Goal: Task Accomplishment & Management: Manage account settings

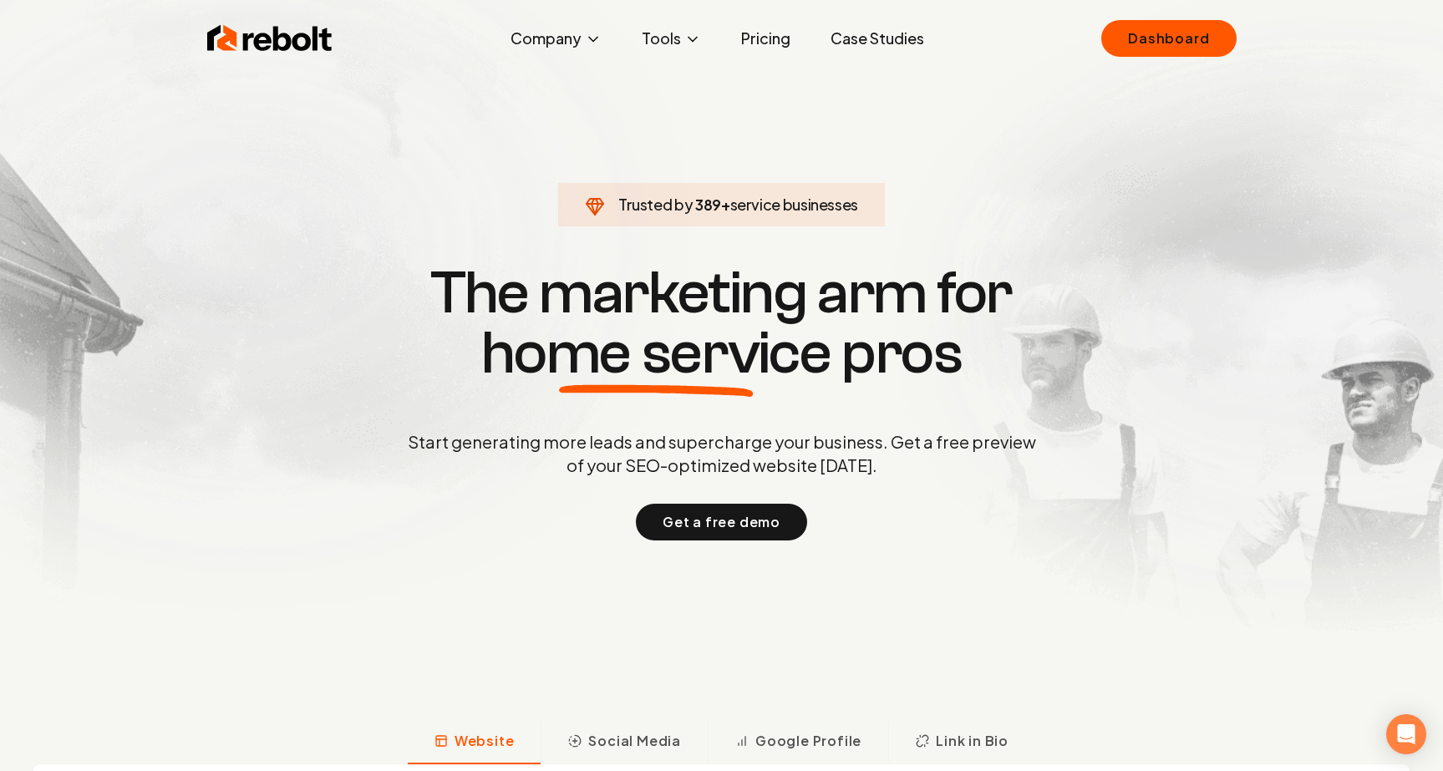
click at [1098, 46] on div "Rebolt Company About Blog Jobs Tools Google Review QR Code Generator Google Bus…" at bounding box center [722, 38] width 1070 height 50
click at [1143, 44] on link "Dashboard" at bounding box center [1168, 38] width 135 height 37
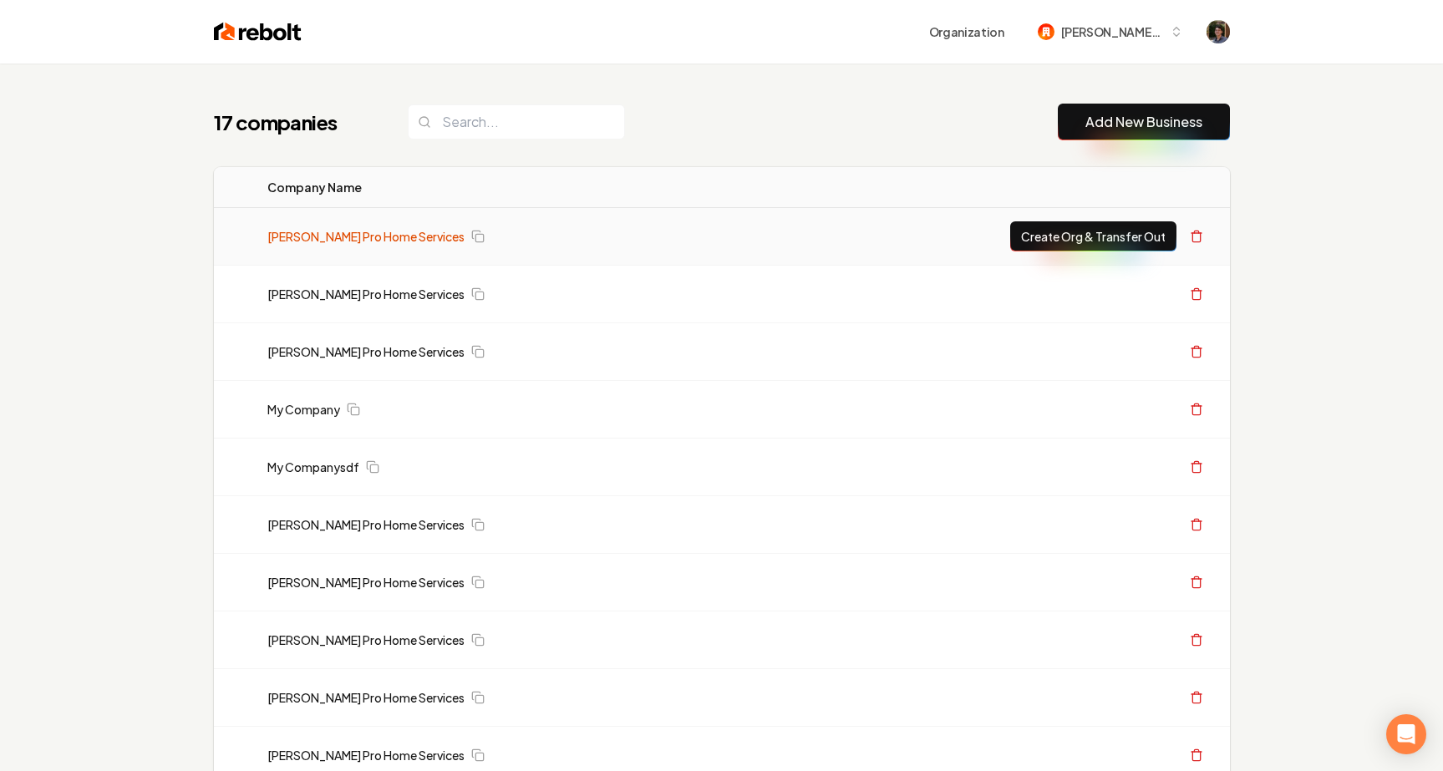
click at [376, 236] on link "[PERSON_NAME] Pro Home Services" at bounding box center [365, 236] width 197 height 17
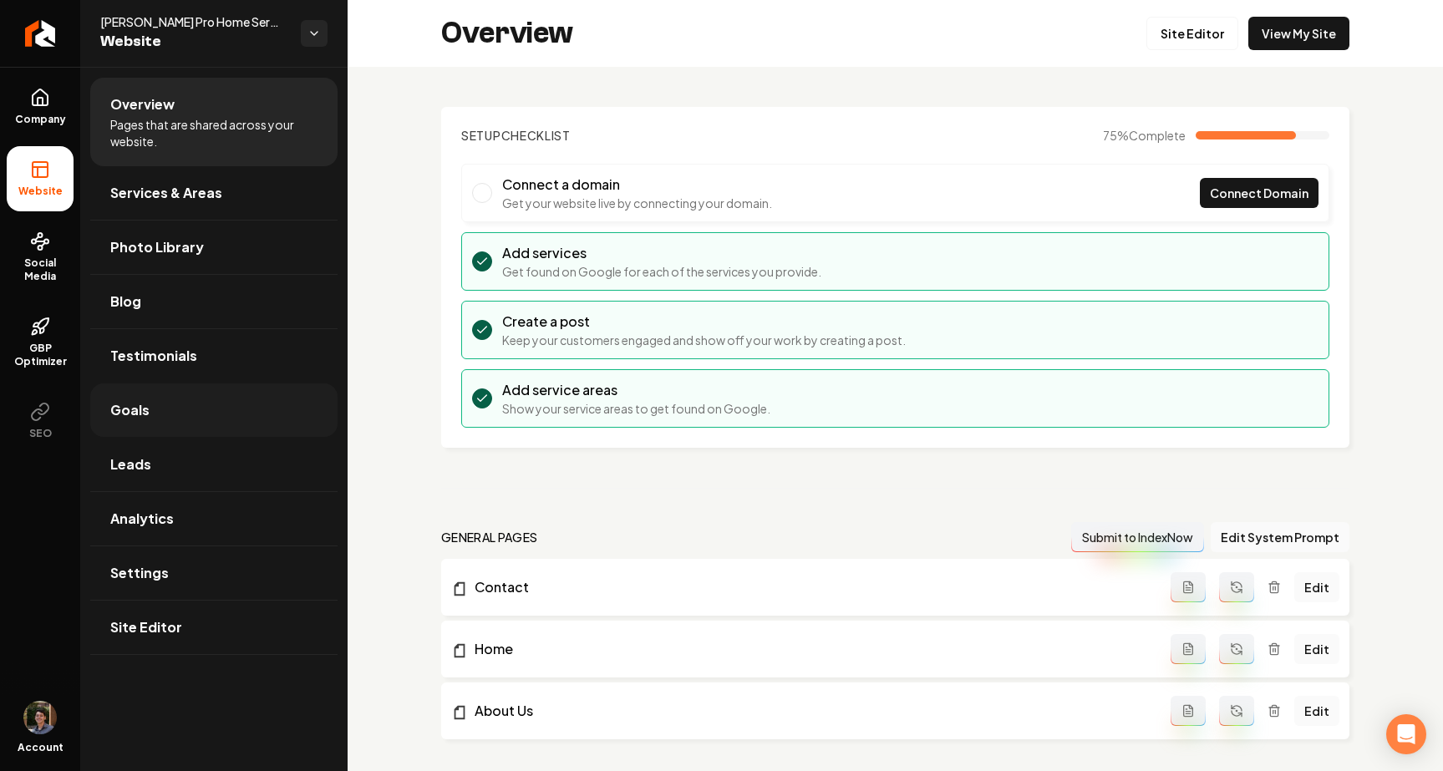
click at [147, 412] on link "Goals" at bounding box center [213, 410] width 247 height 53
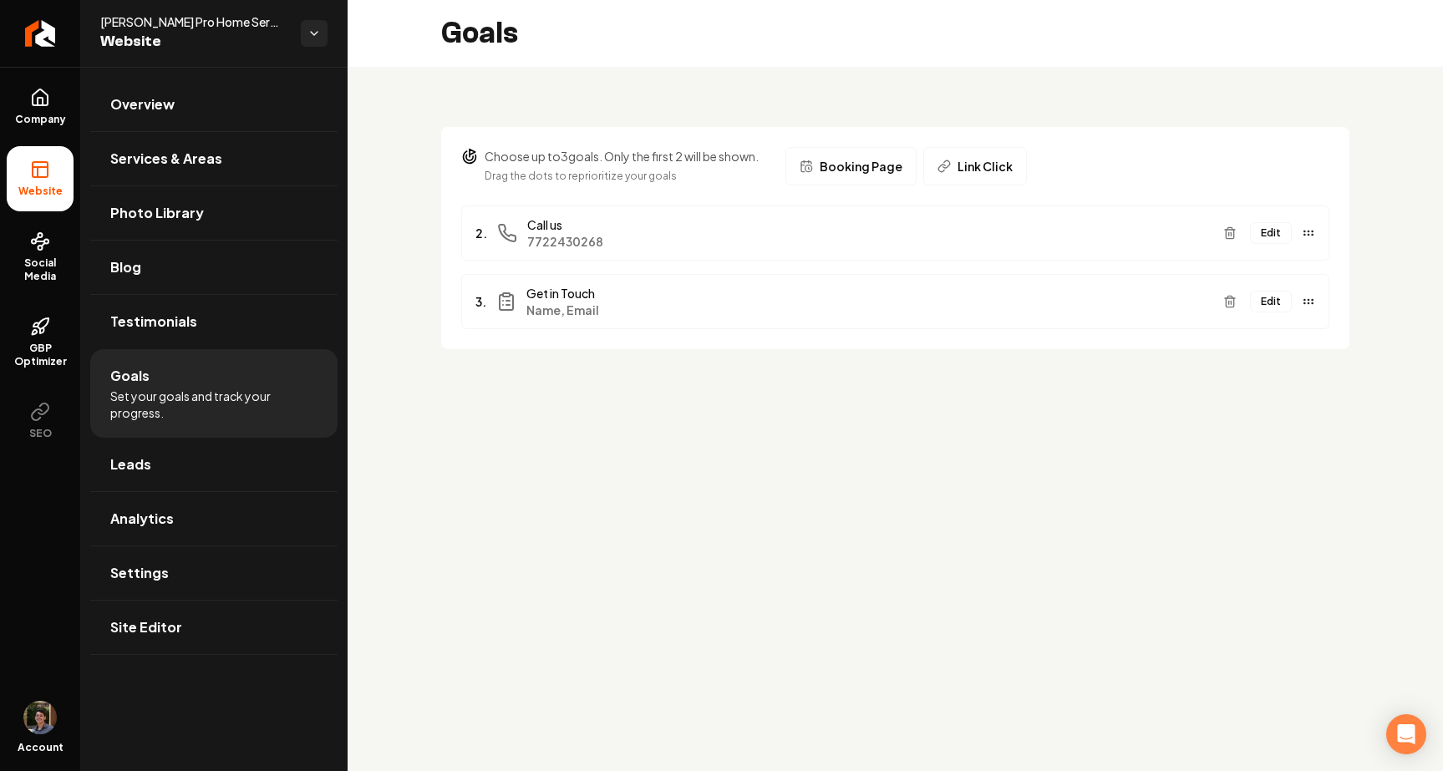
click at [1282, 305] on button "Edit" at bounding box center [1271, 302] width 42 height 22
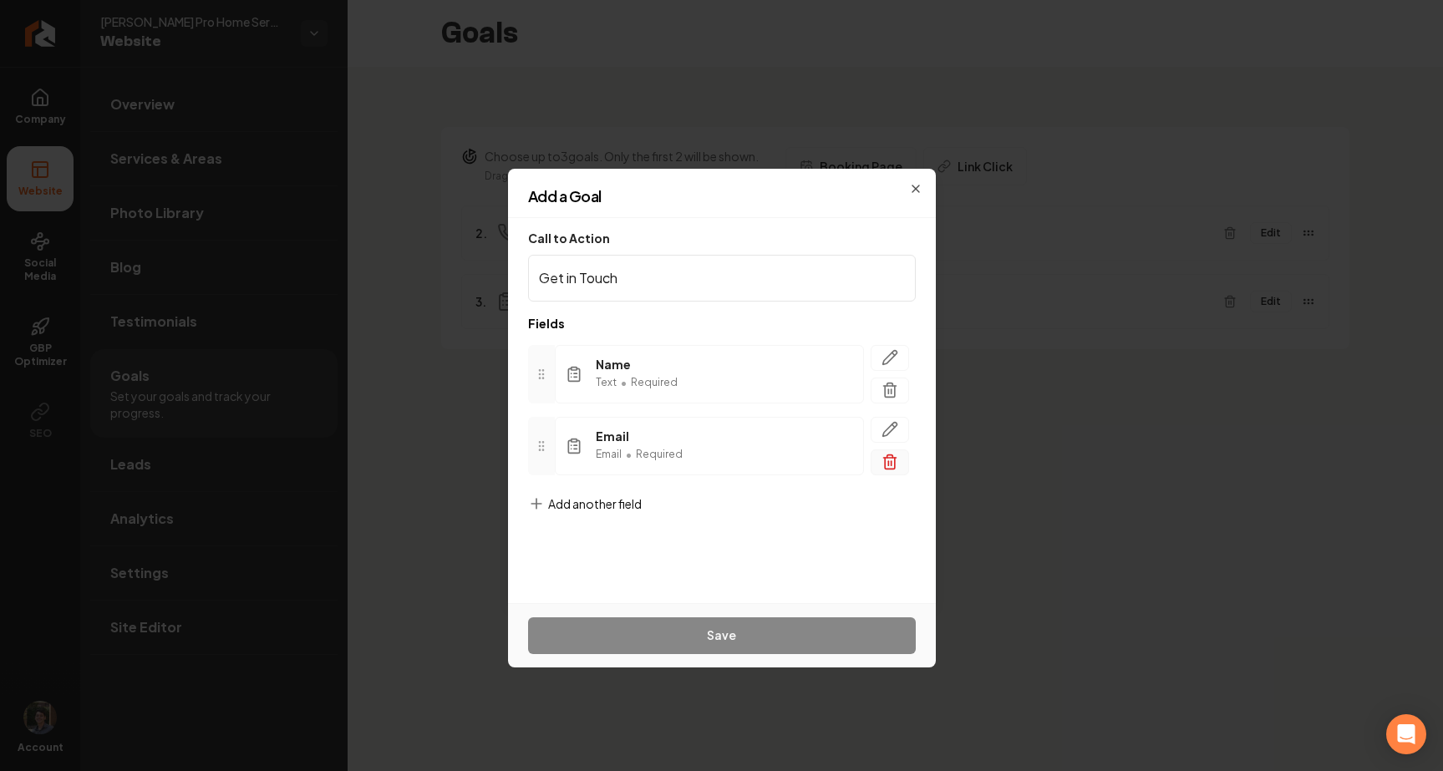
click at [894, 460] on icon "button" at bounding box center [890, 463] width 10 height 11
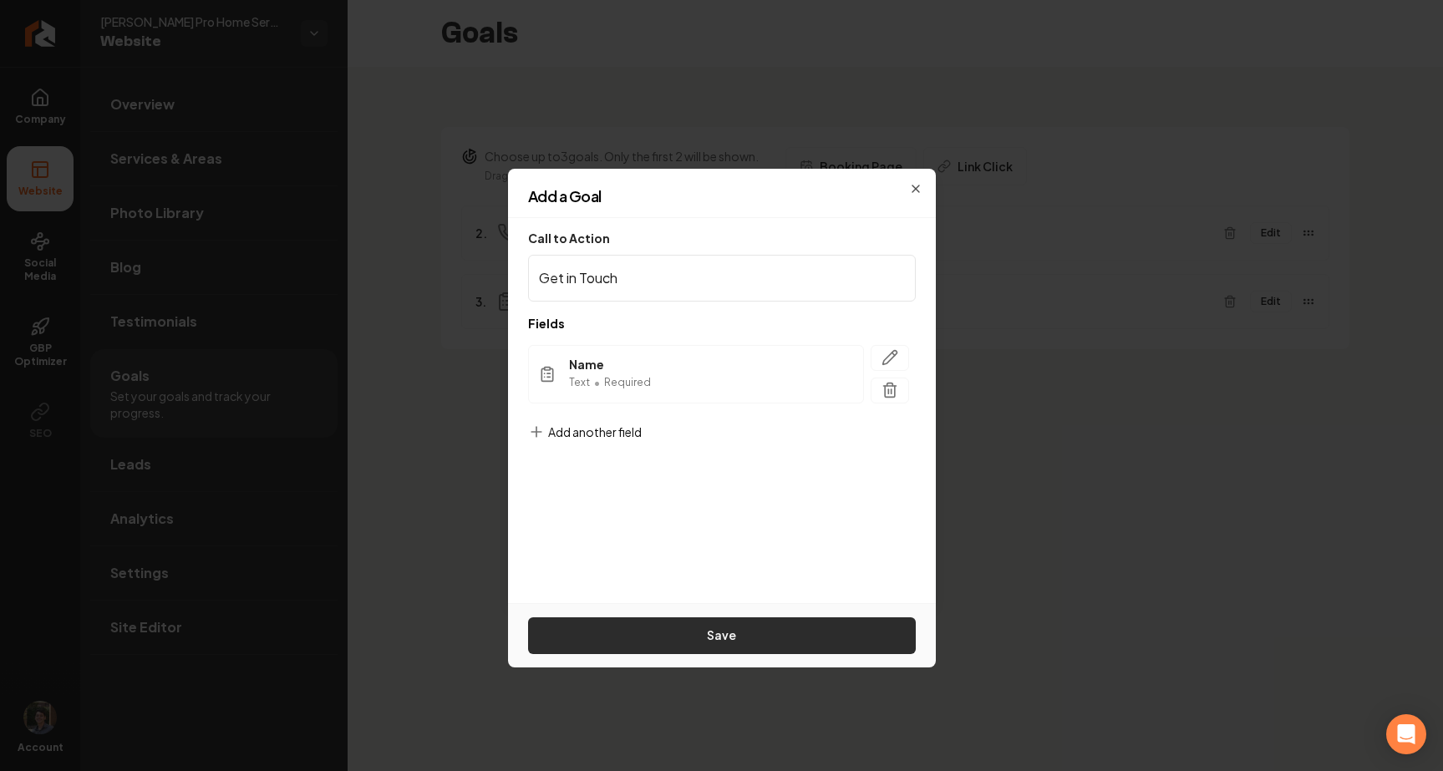
click at [779, 630] on button "Save" at bounding box center [722, 635] width 388 height 37
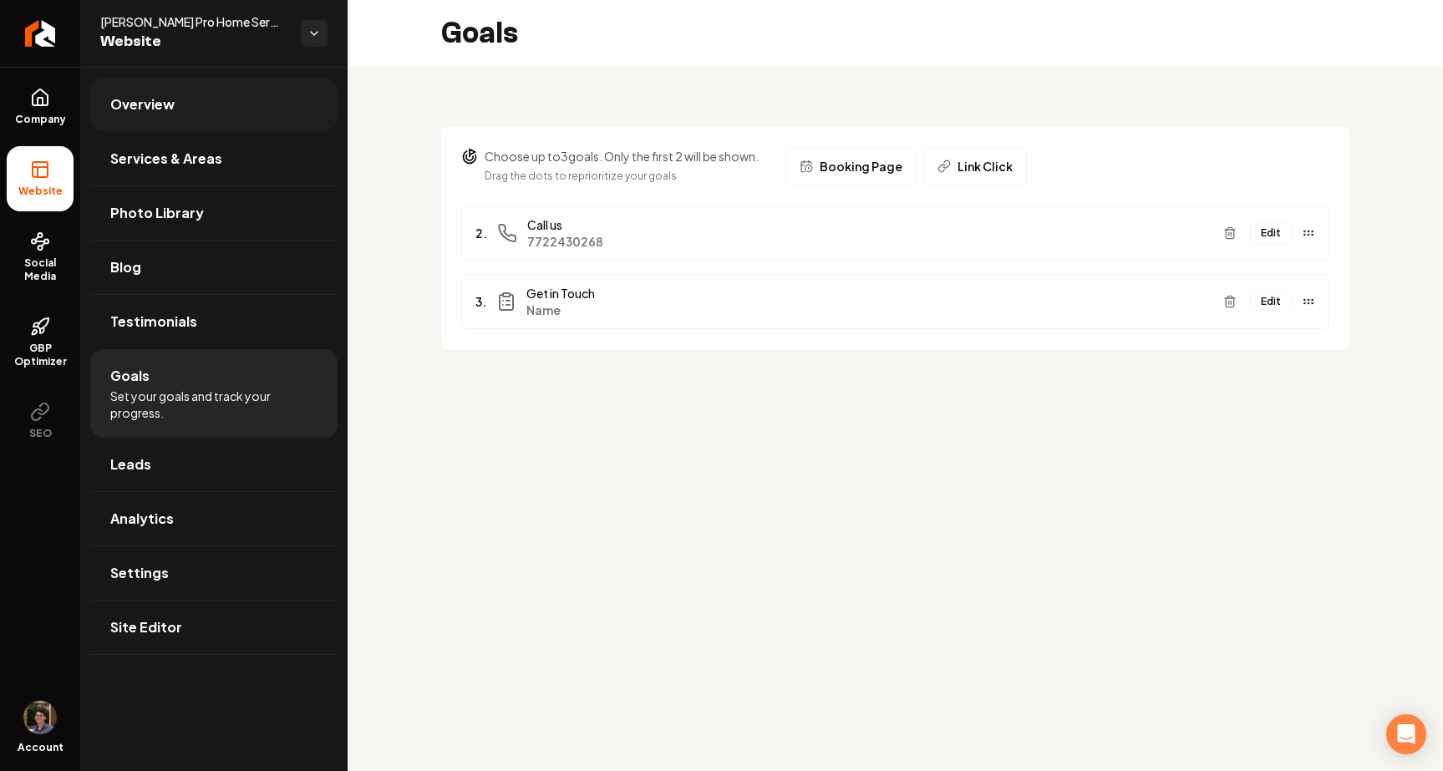
click at [271, 116] on link "Overview" at bounding box center [213, 104] width 247 height 53
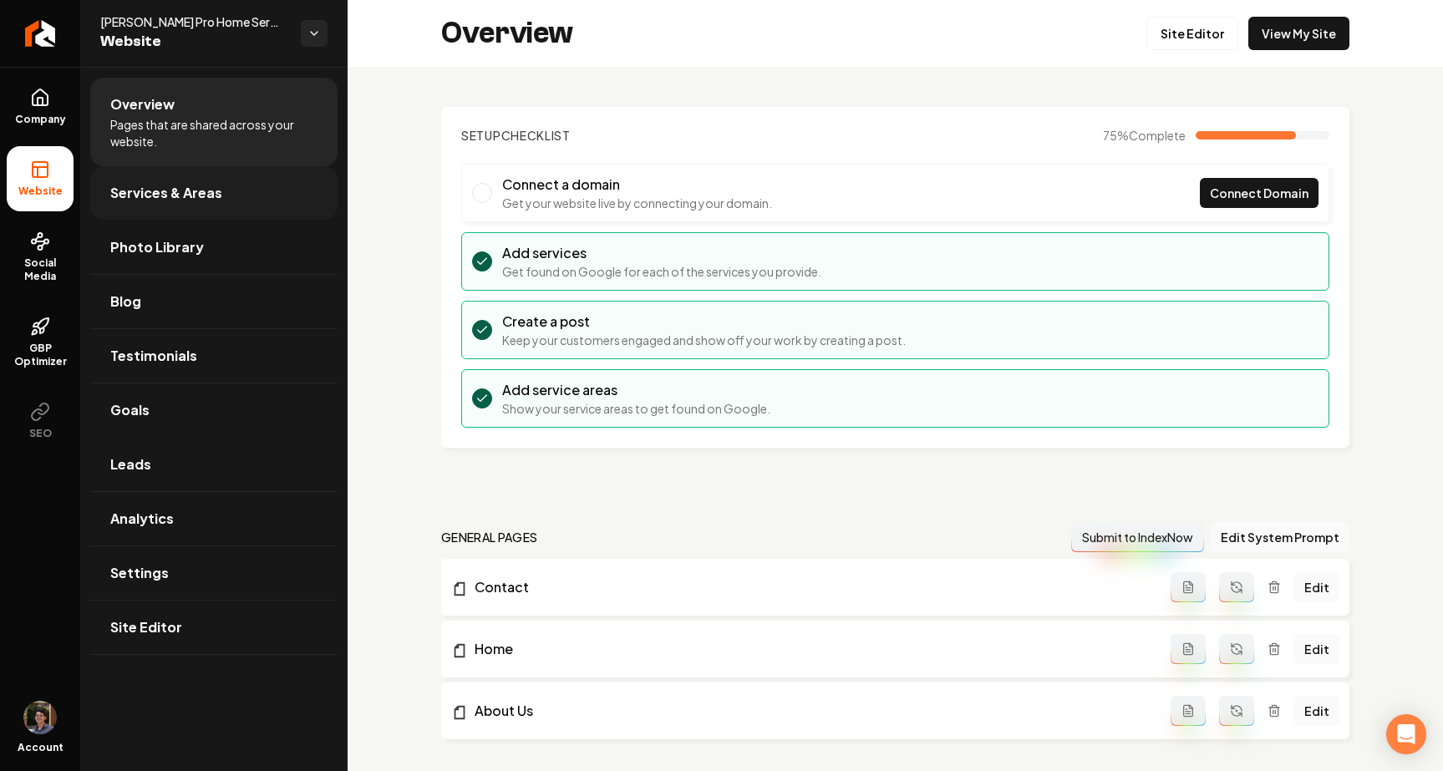
click at [197, 197] on span "Services & Areas" at bounding box center [166, 193] width 112 height 20
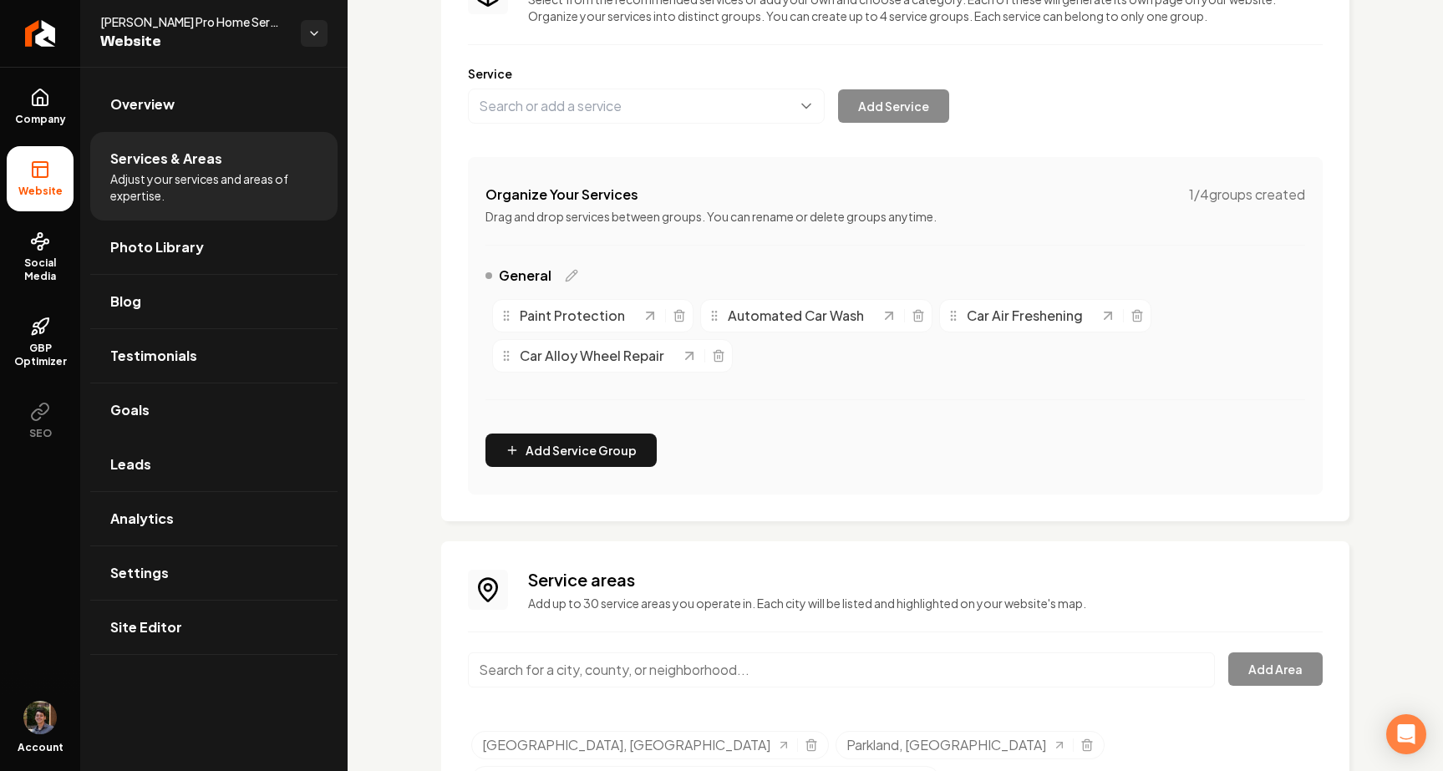
scroll to position [231, 0]
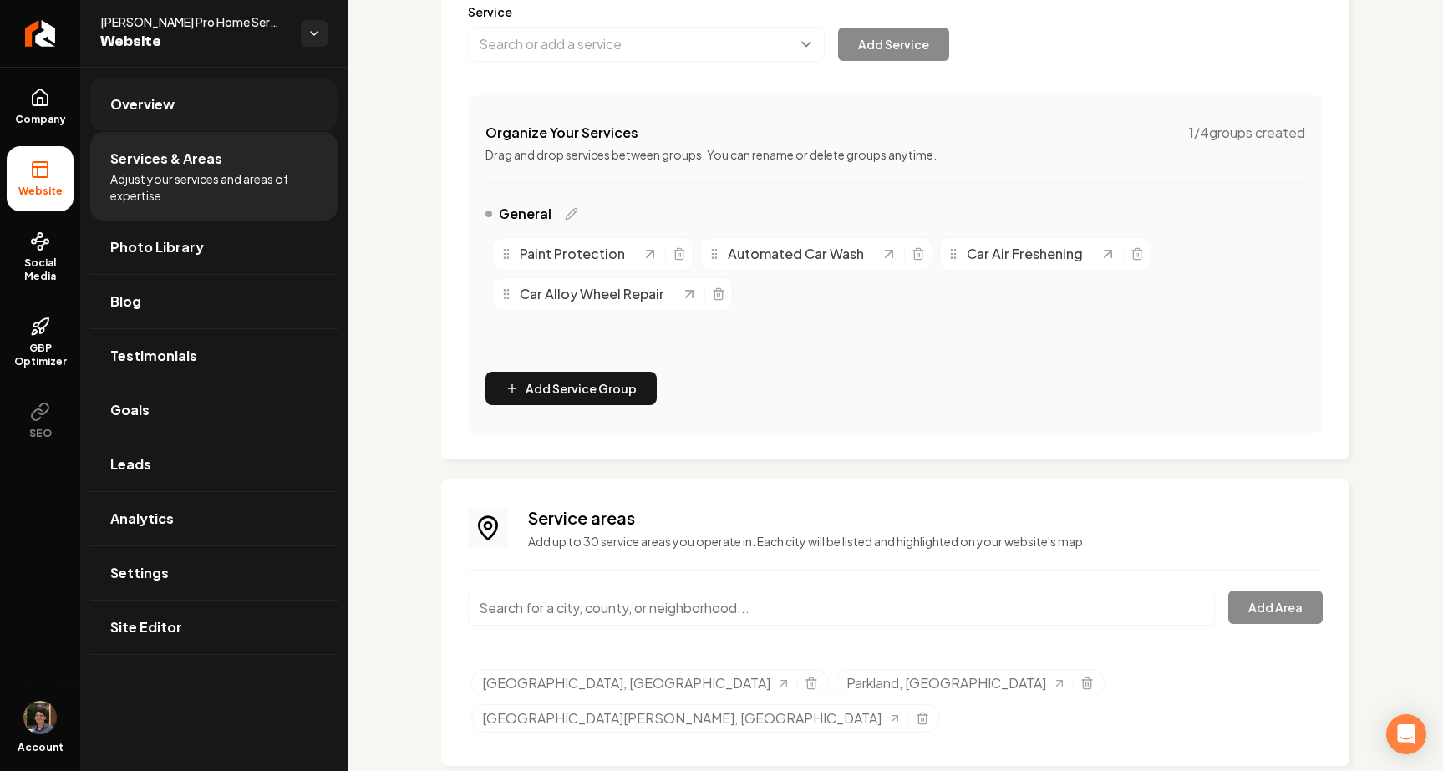
click at [215, 104] on link "Overview" at bounding box center [213, 104] width 247 height 53
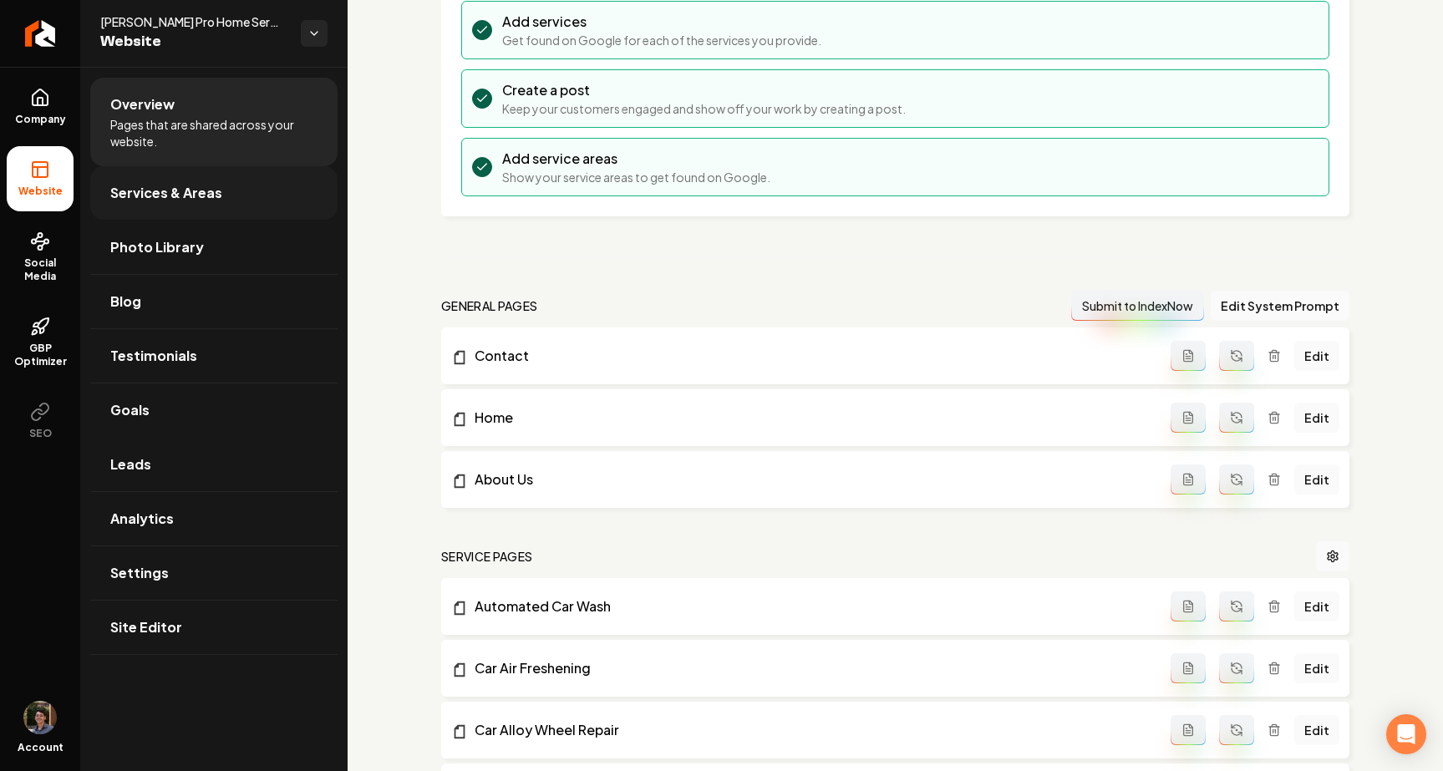
click at [209, 185] on span "Services & Areas" at bounding box center [166, 193] width 112 height 20
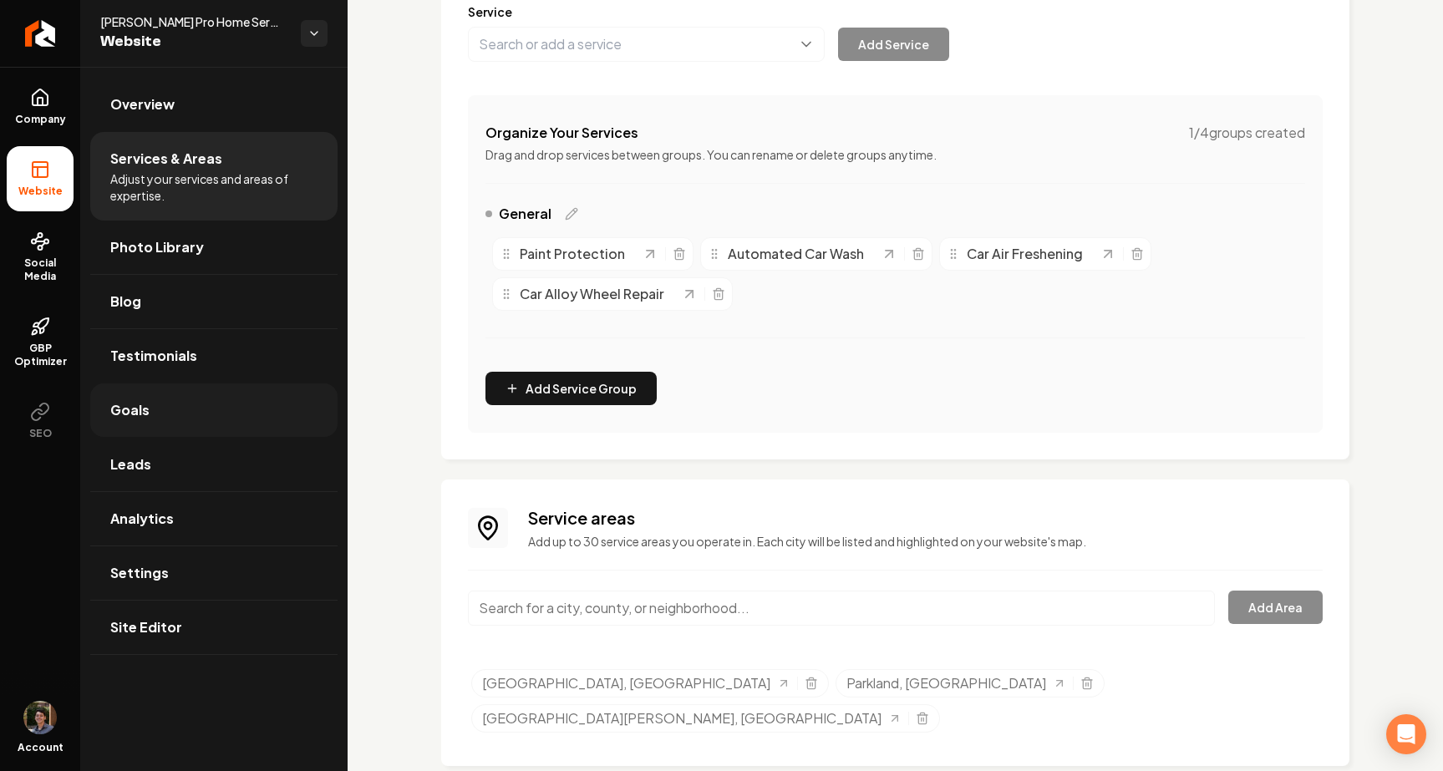
click at [193, 414] on link "Goals" at bounding box center [213, 410] width 247 height 53
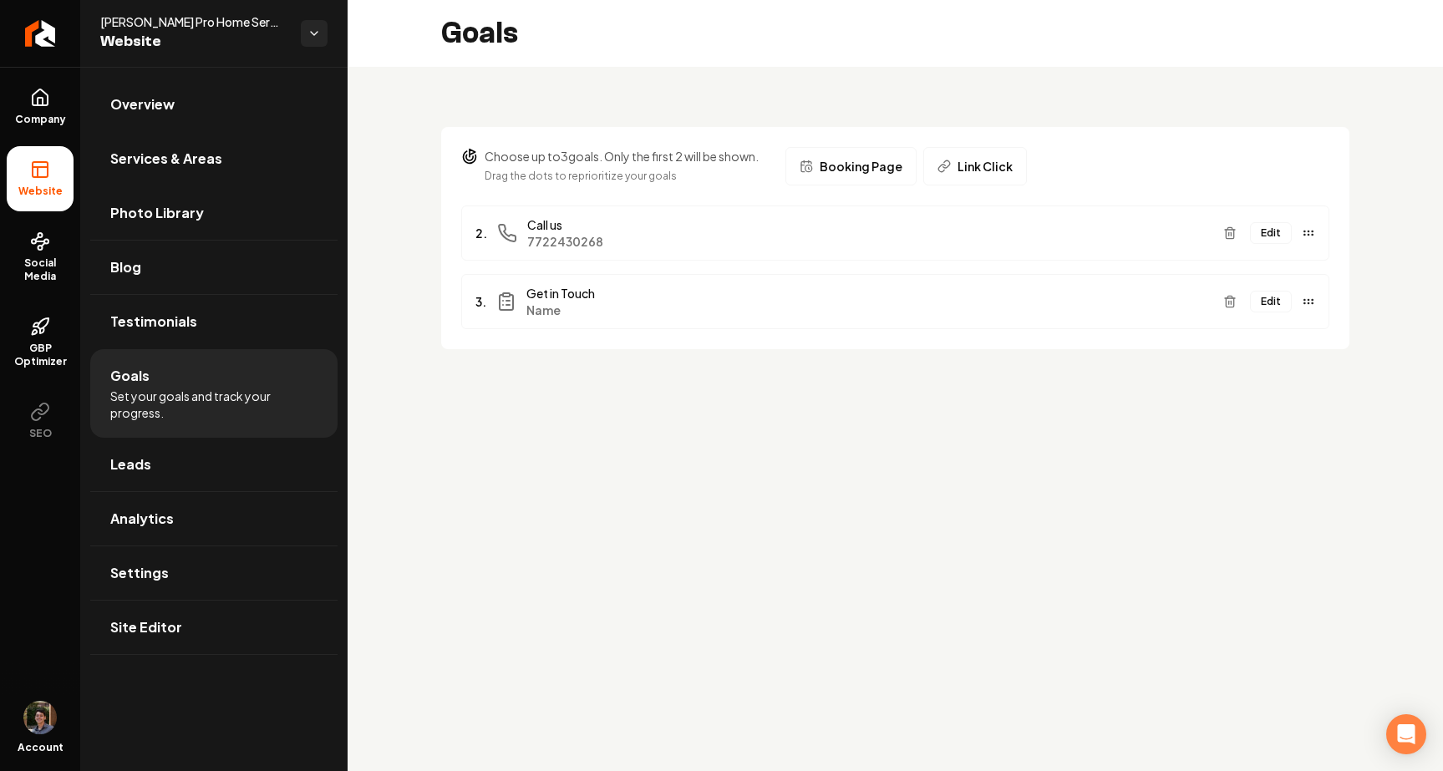
click at [1269, 299] on button "Edit" at bounding box center [1271, 302] width 42 height 22
click at [1263, 310] on button "Edit" at bounding box center [1271, 302] width 42 height 22
